Goal: Task Accomplishment & Management: Manage account settings

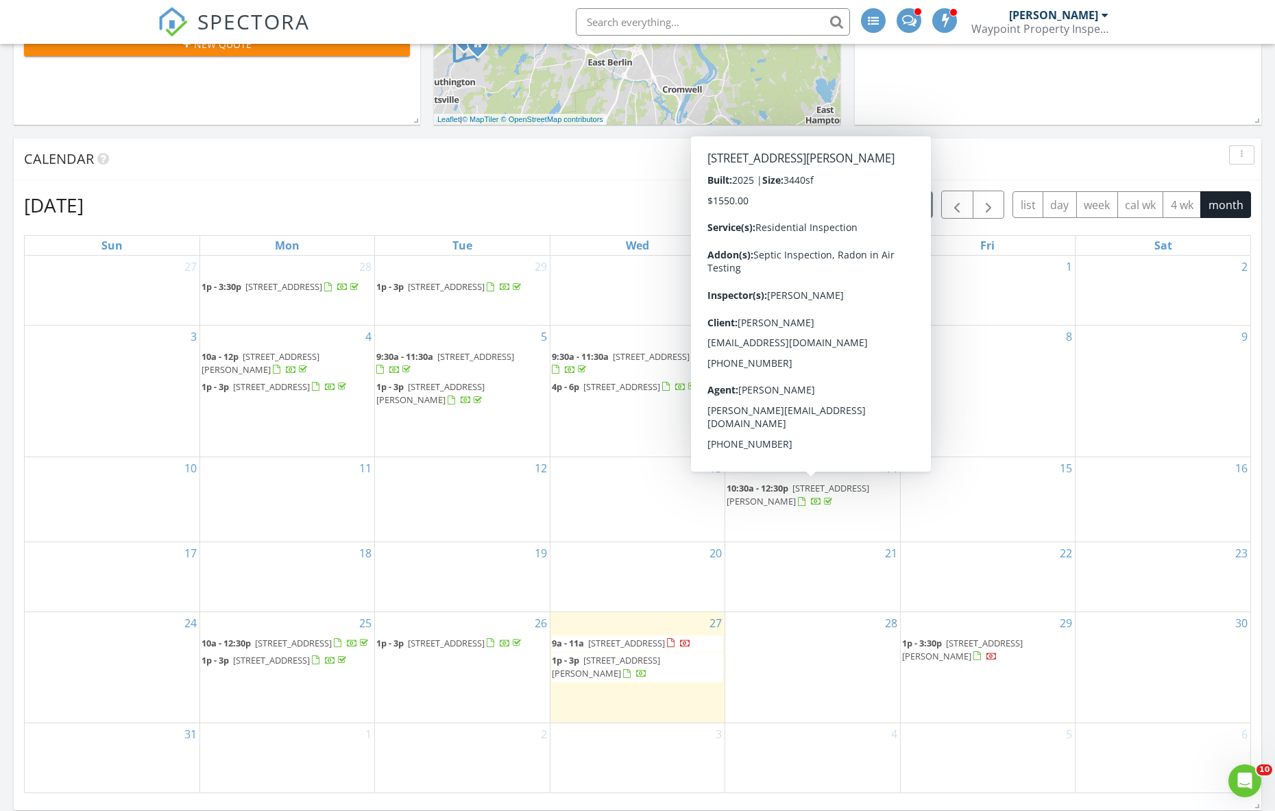
scroll to position [1268, 1296]
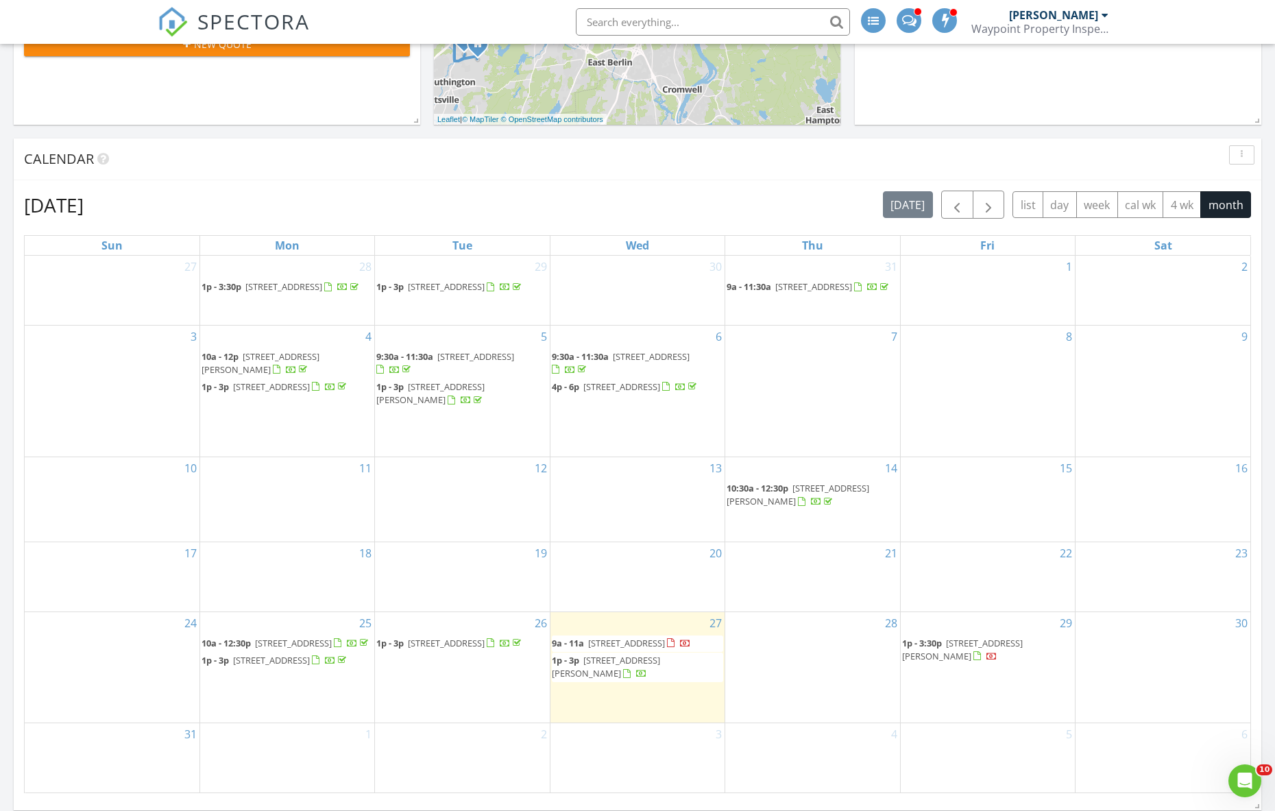
click at [653, 654] on span "272 Annelise Ave, Southington 06489" at bounding box center [606, 666] width 108 height 25
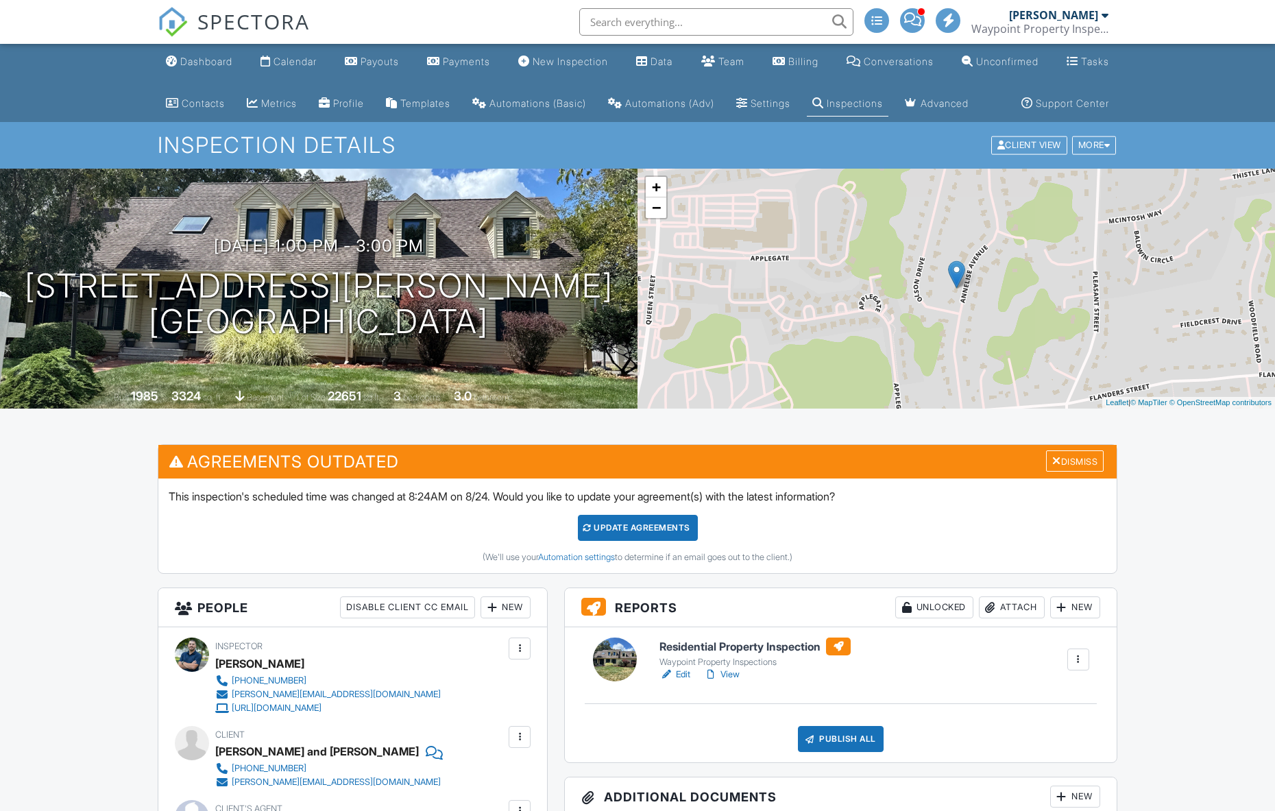
click at [678, 541] on div "Update Agreements" at bounding box center [638, 528] width 120 height 26
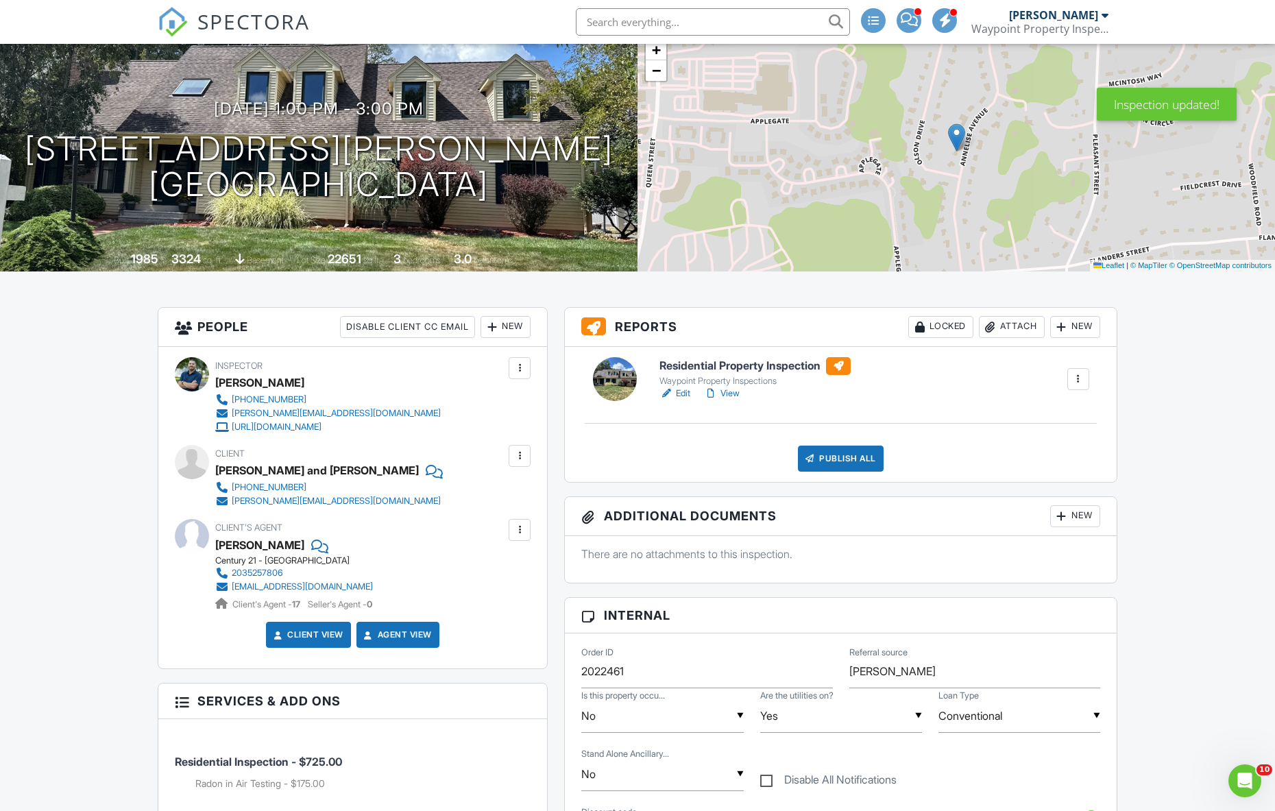
click at [687, 400] on link "Edit" at bounding box center [674, 393] width 31 height 14
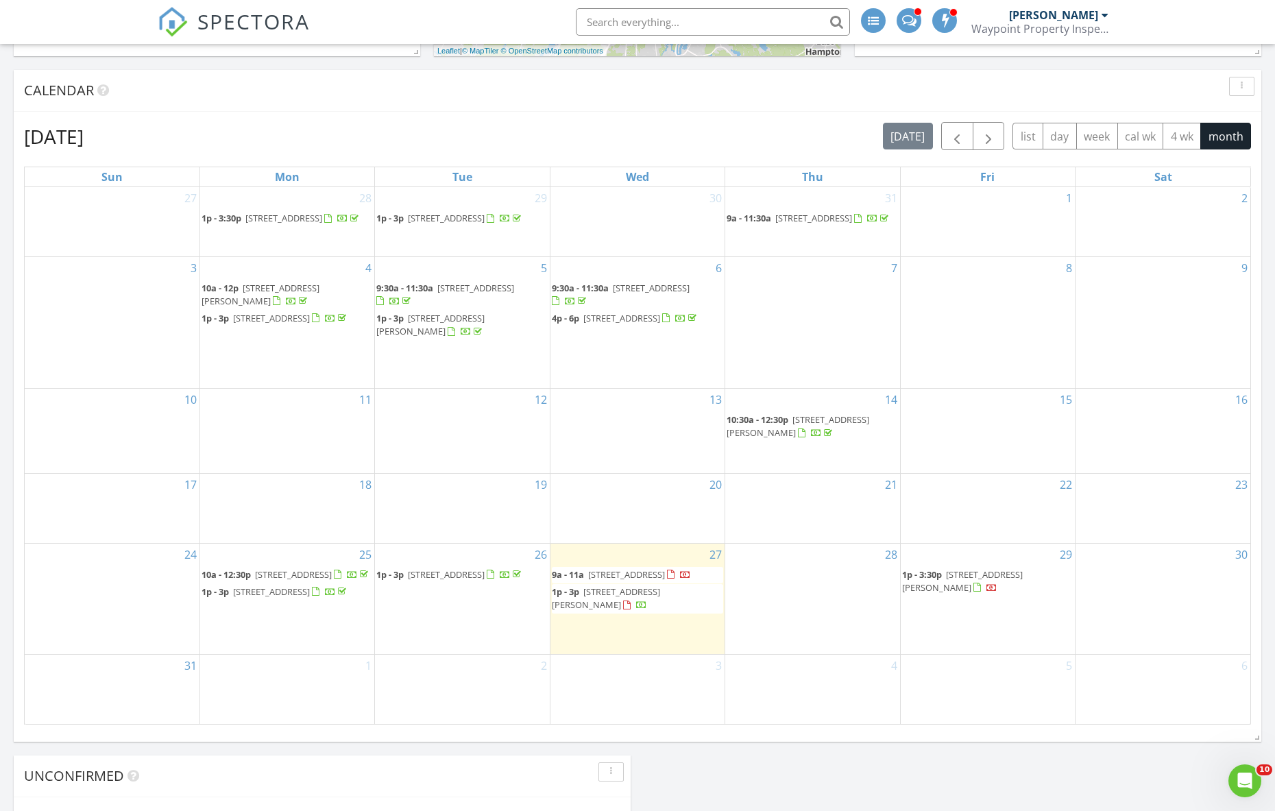
click at [643, 585] on span "1p - 3p 272 Annelise Ave, Southington 06489" at bounding box center [637, 598] width 171 height 27
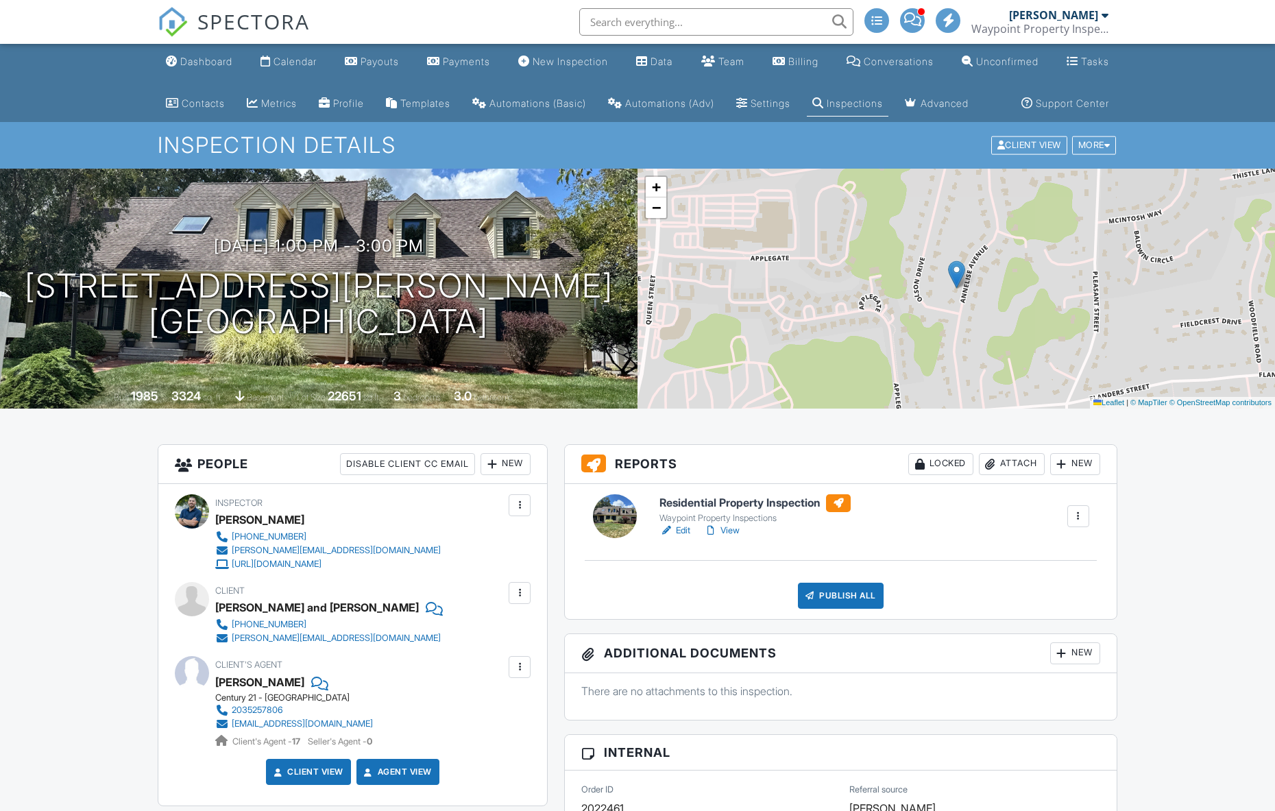
click at [1069, 664] on div "New" at bounding box center [1075, 653] width 50 height 22
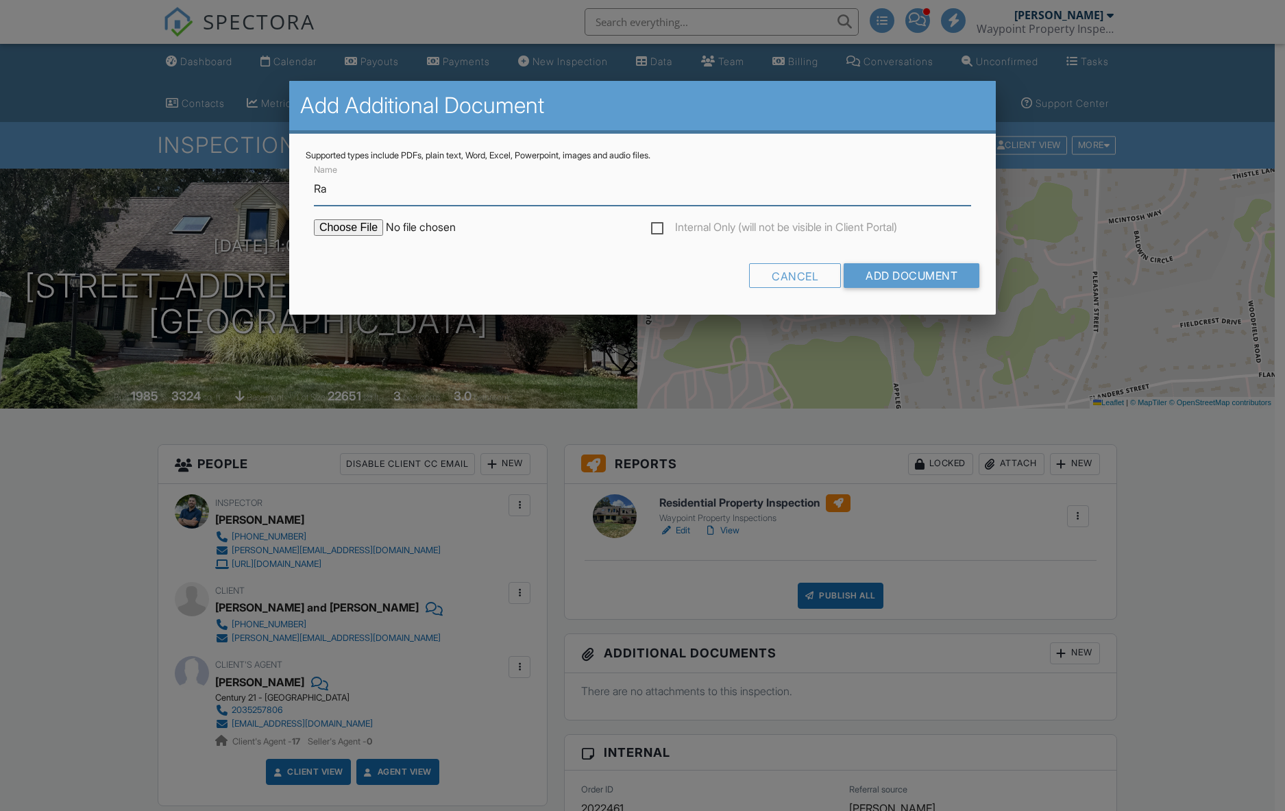
type input "Radon Test Results"
click at [349, 227] on input "file" at bounding box center [430, 227] width 233 height 16
type input "C:\fakepath\Radon Test Result - 272 Annelise Ave Southington 2025.doc"
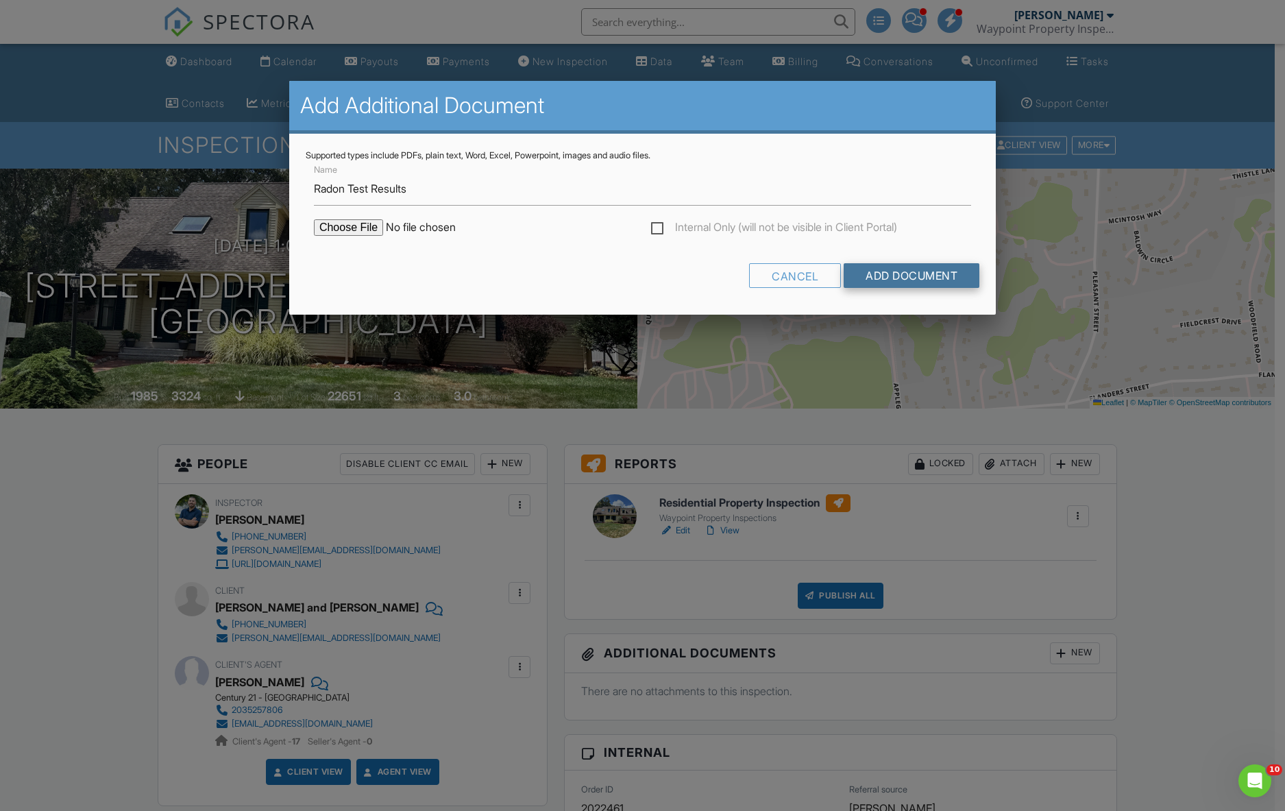
click at [905, 268] on input "Add Document" at bounding box center [912, 275] width 136 height 25
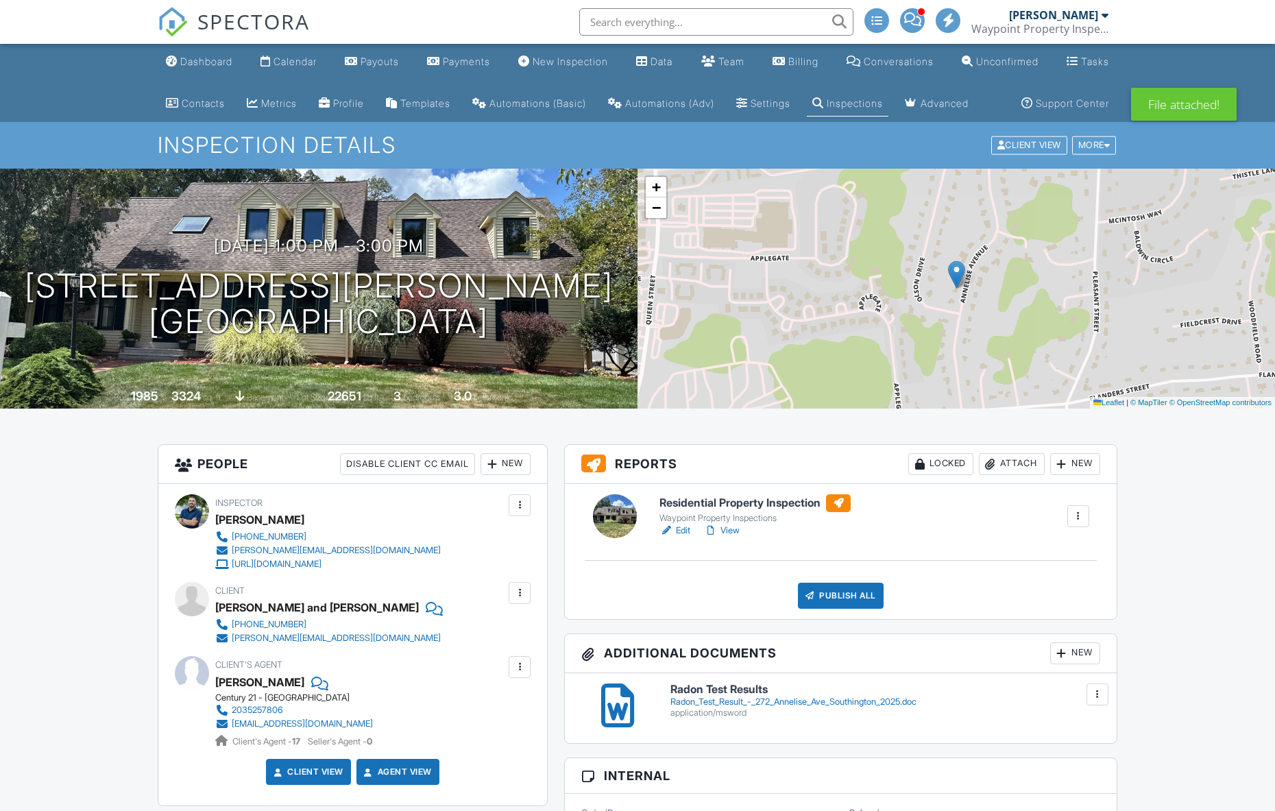
click at [823, 608] on div "Publish All" at bounding box center [841, 595] width 86 height 26
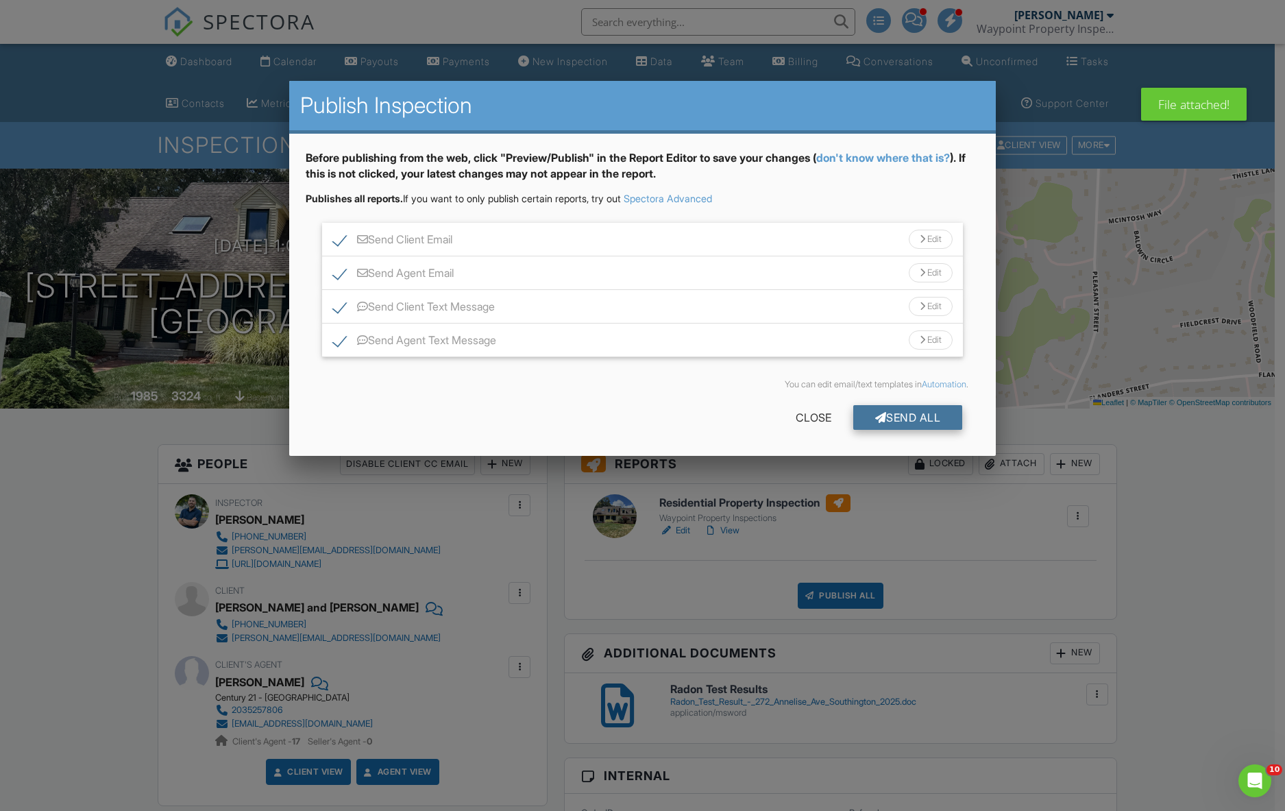
click at [883, 416] on div "Send All" at bounding box center [908, 417] width 110 height 25
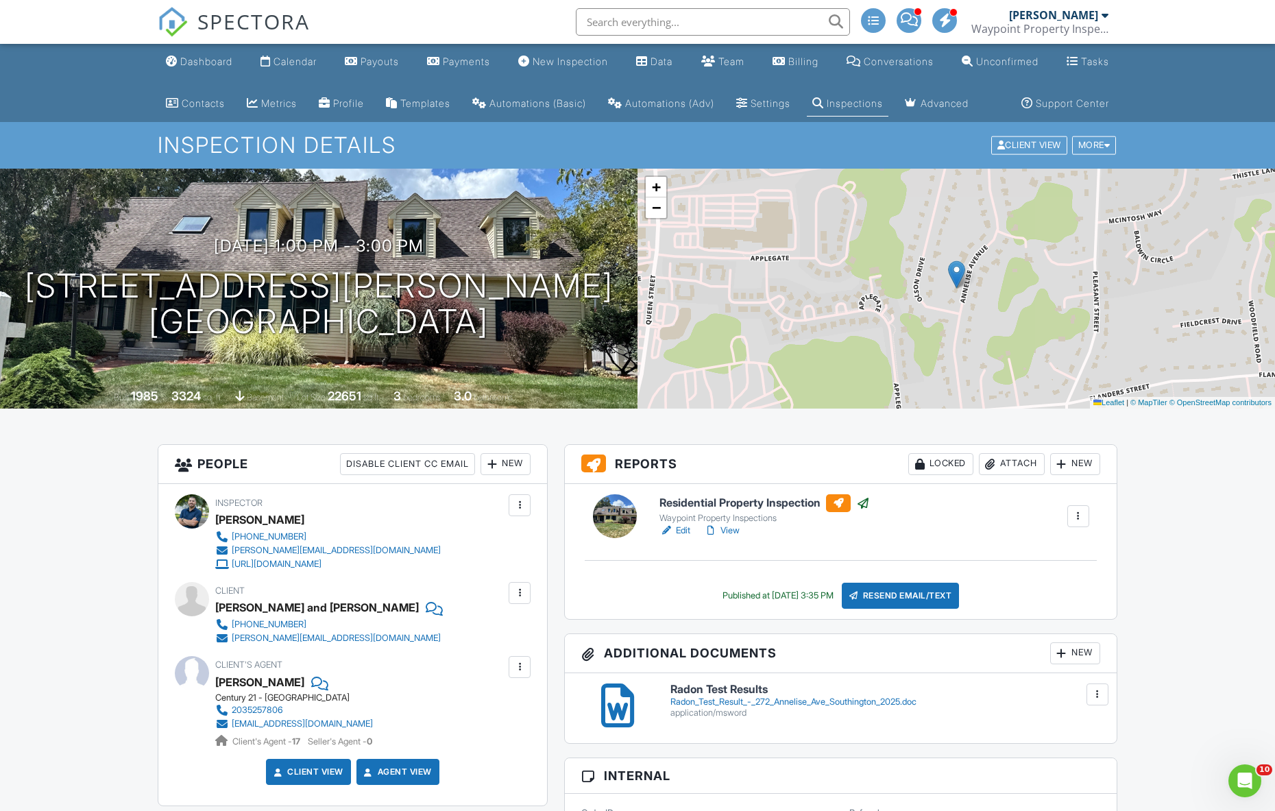
click at [202, 65] on div "Dashboard" at bounding box center [206, 62] width 52 height 12
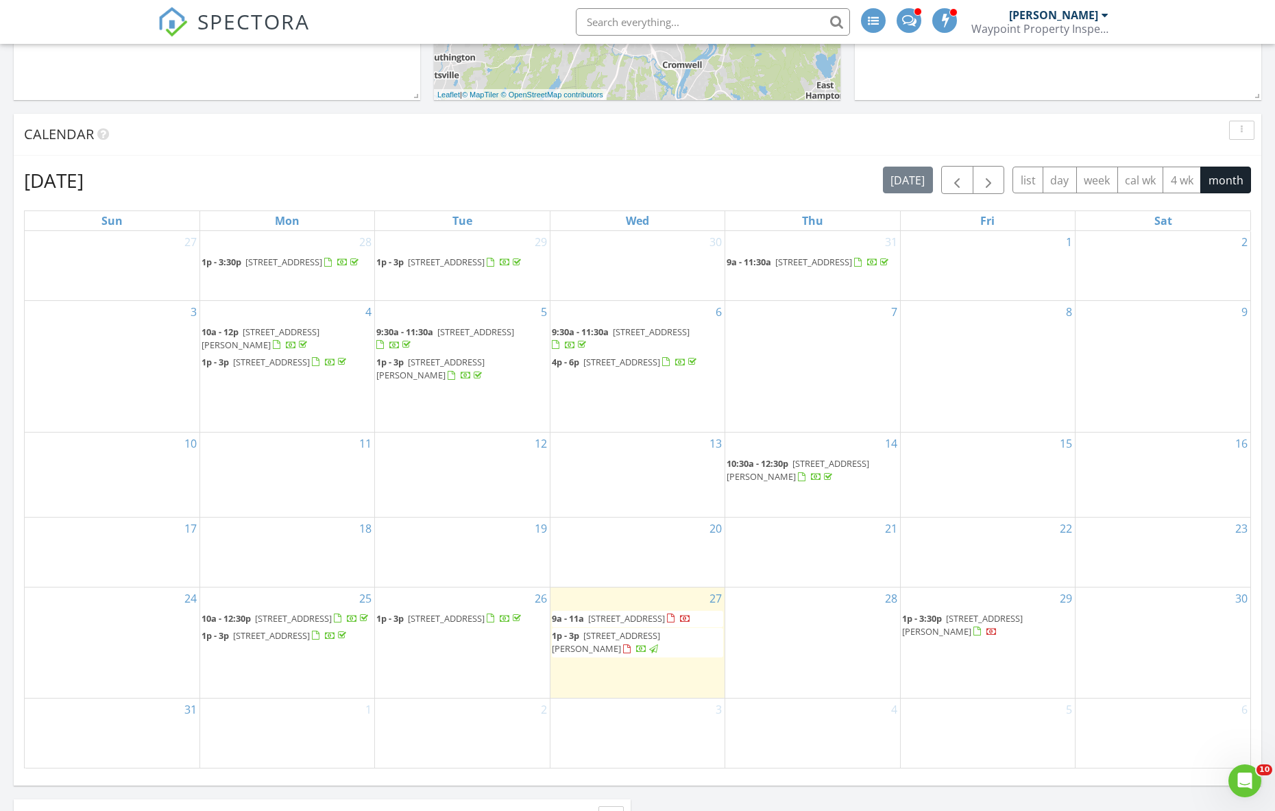
scroll to position [617, 0]
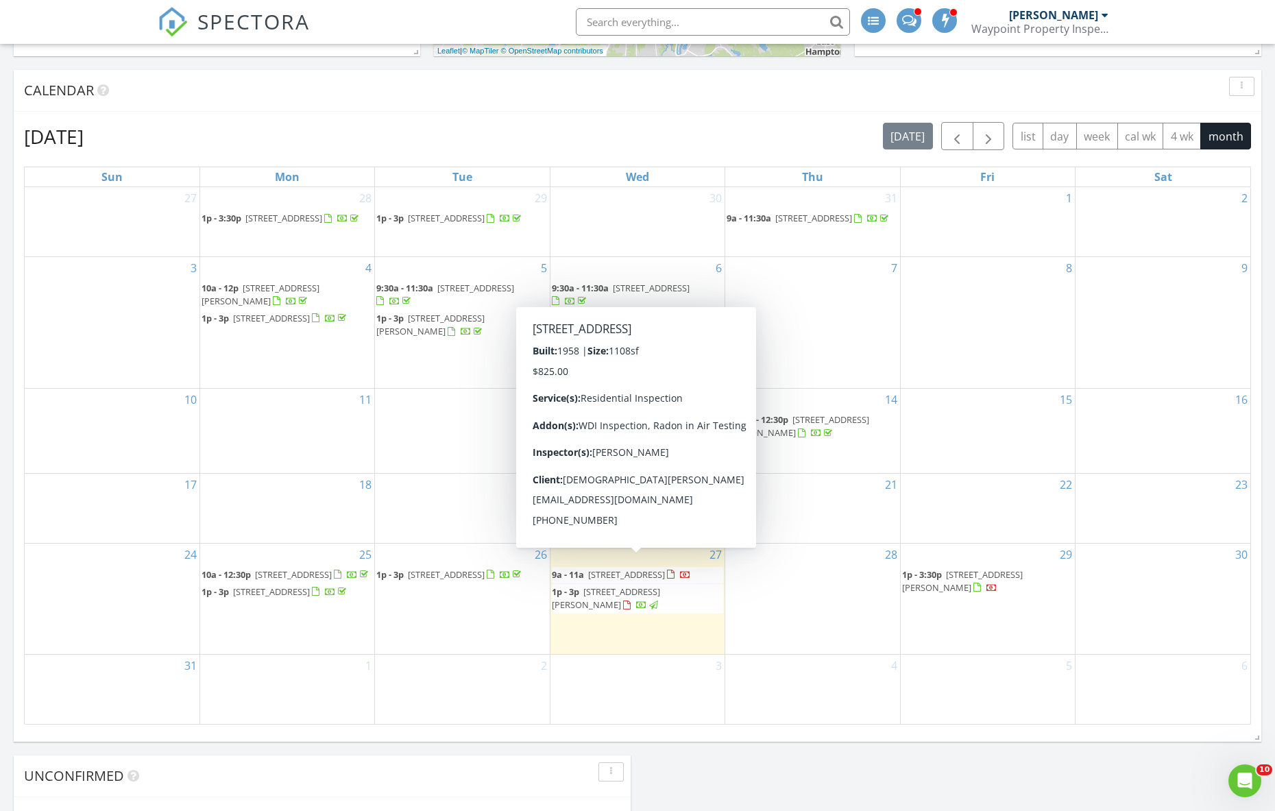
click at [653, 568] on span "15 Berkley St, Manchester 06042" at bounding box center [626, 574] width 77 height 12
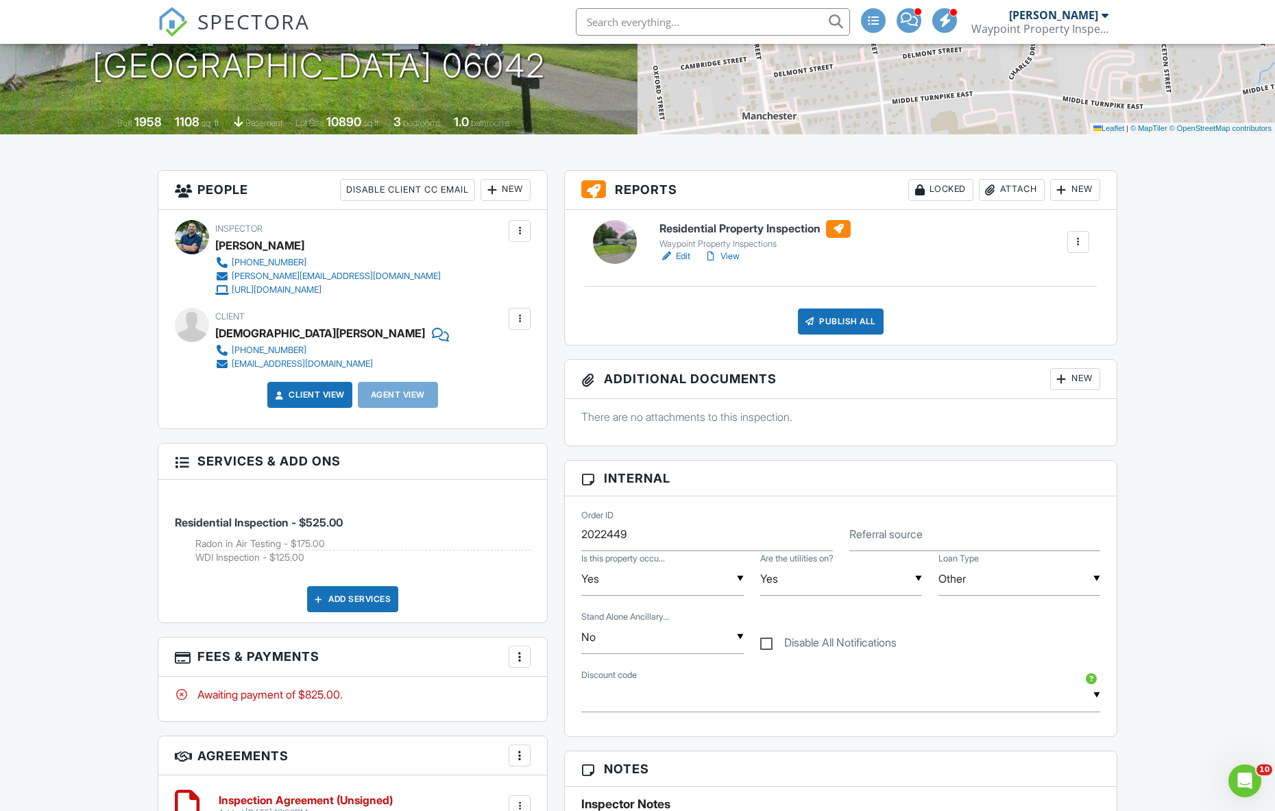
click at [672, 263] on div at bounding box center [666, 256] width 14 height 14
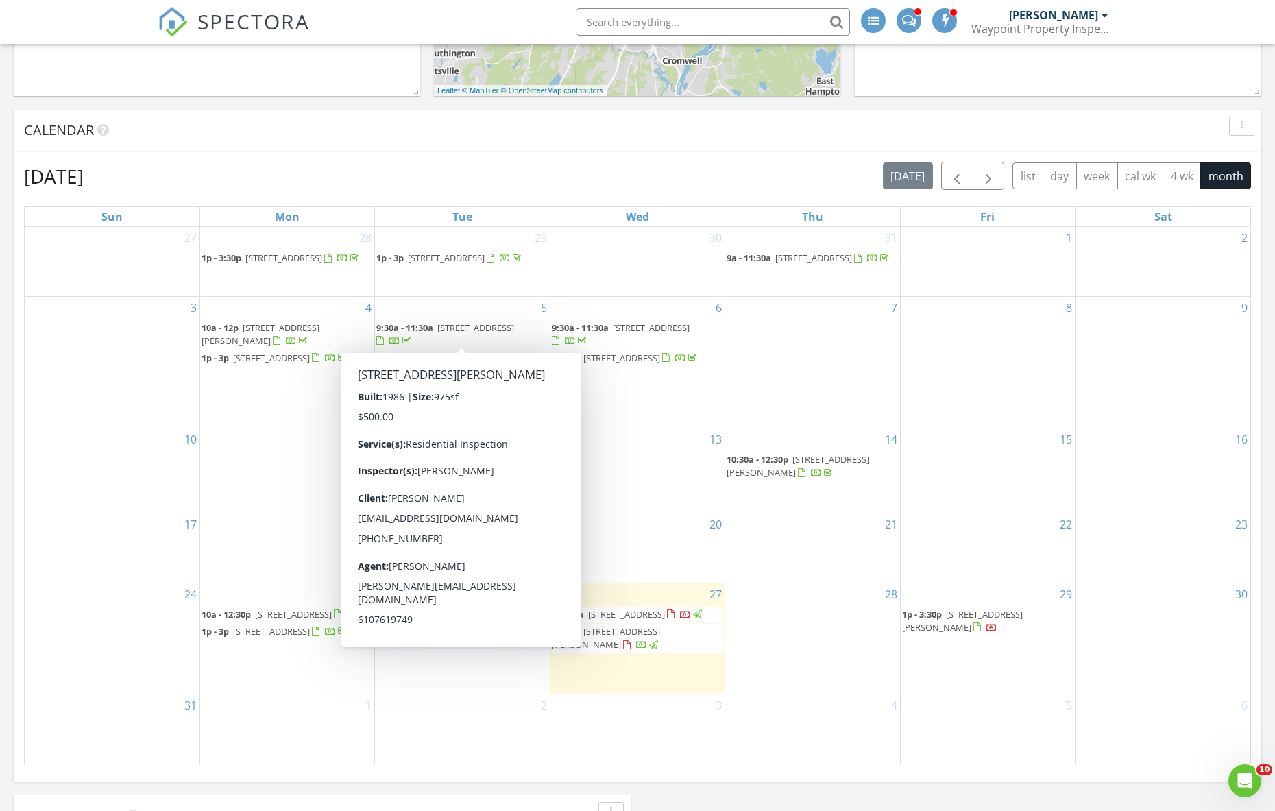
scroll to position [685, 0]
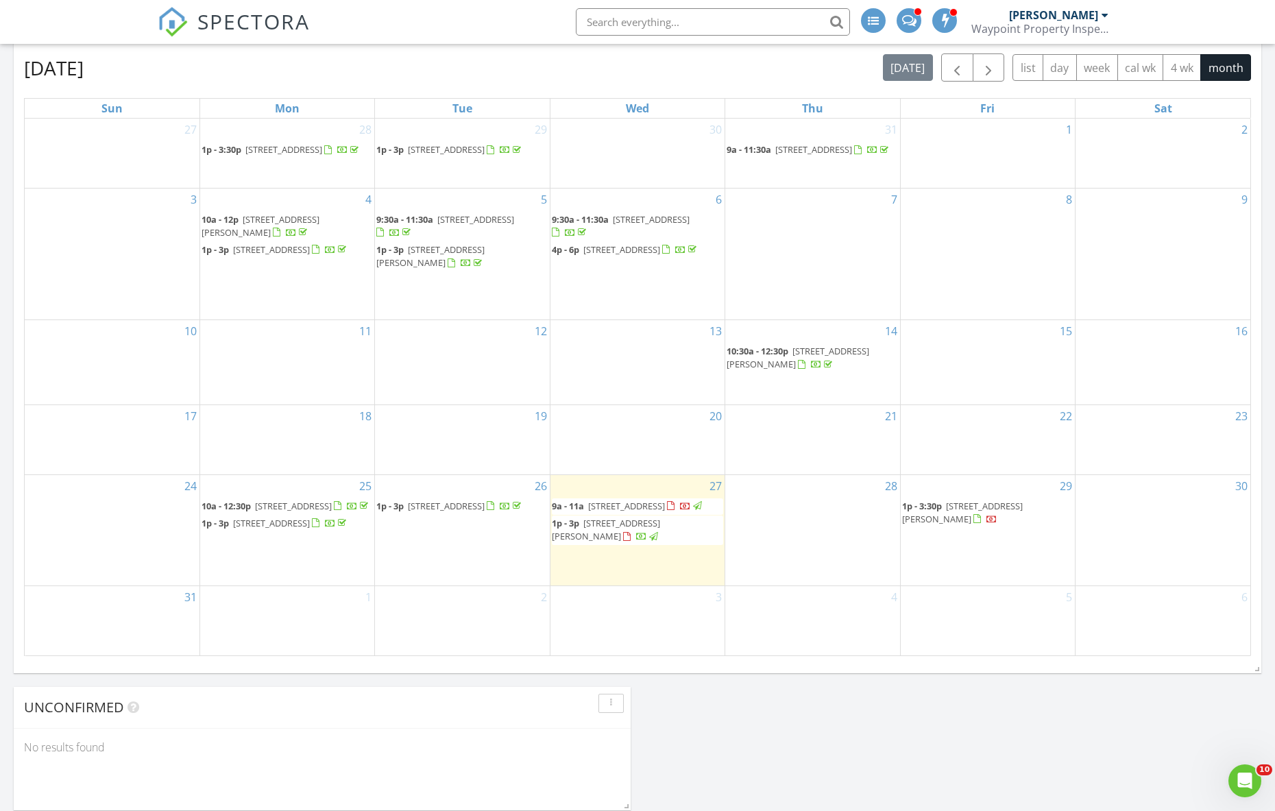
scroll to position [1268, 1296]
click at [295, 500] on span "20 Halwood Dr, Granby 06035" at bounding box center [293, 506] width 77 height 12
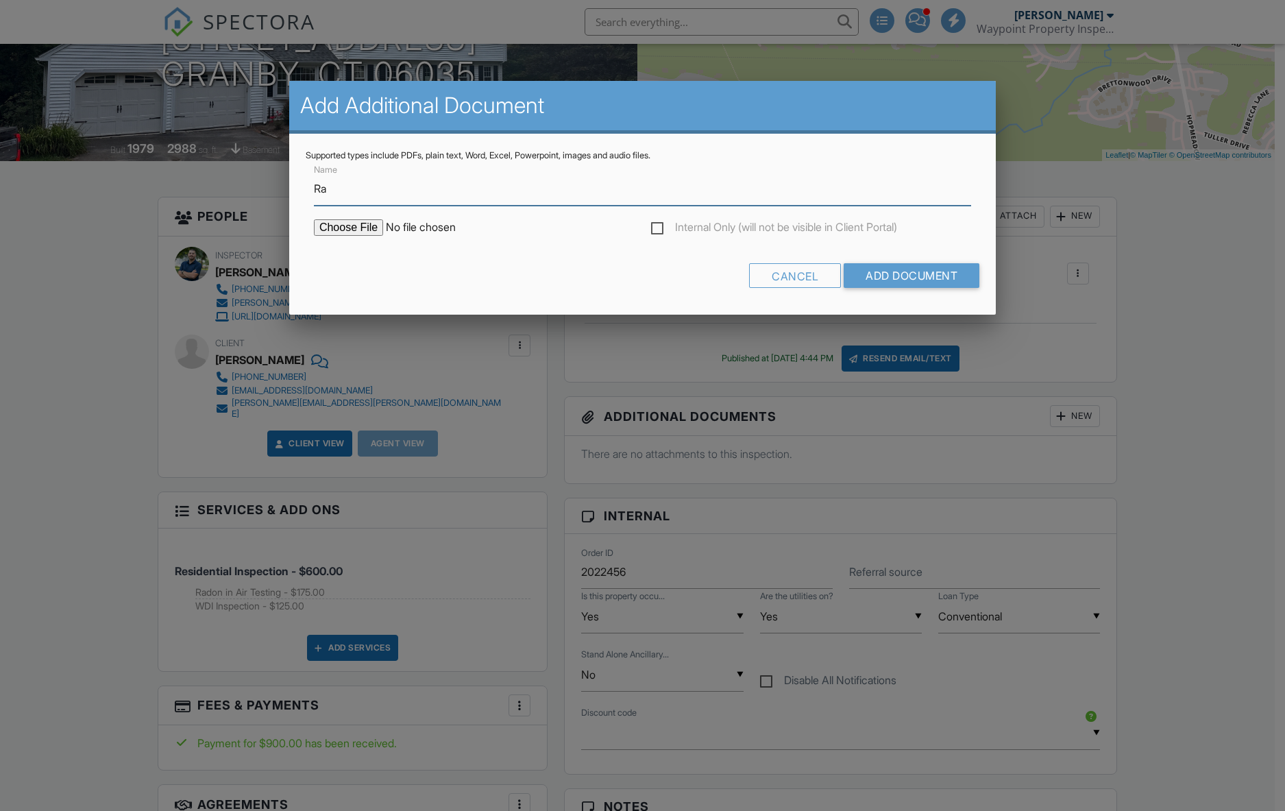
type input "Radon Test Results"
click at [334, 236] on div "Internal Only (will not be visible in Client Portal)" at bounding box center [643, 234] width 674 height 30
click at [336, 229] on input "file" at bounding box center [430, 227] width 233 height 16
type input "C:\fakepath\Radon Test Result - 20 Halwood Dr Granby 2025.doc"
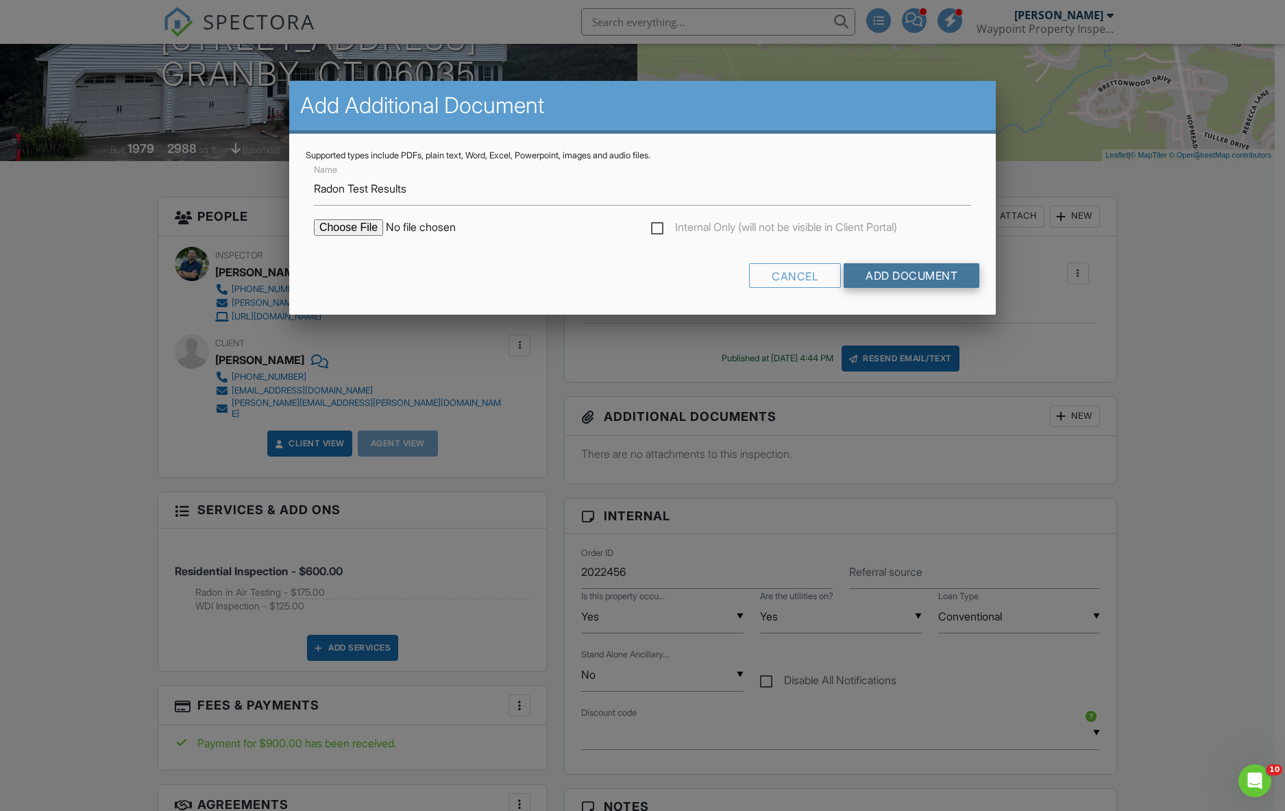
click at [881, 271] on input "Add Document" at bounding box center [912, 275] width 136 height 25
